Goal: Browse casually: Explore the website without a specific task or goal

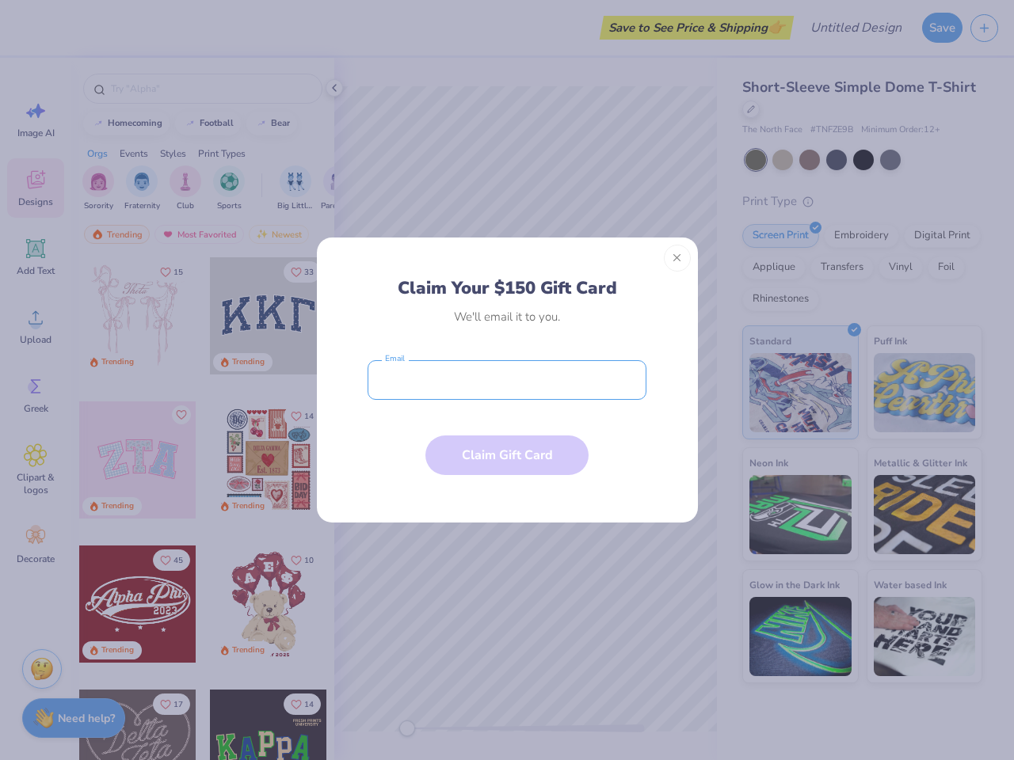
click at [507, 380] on input "email" at bounding box center [506, 380] width 279 height 40
click at [677, 258] on button "Close" at bounding box center [677, 258] width 27 height 27
